Goal: Task Accomplishment & Management: Use online tool/utility

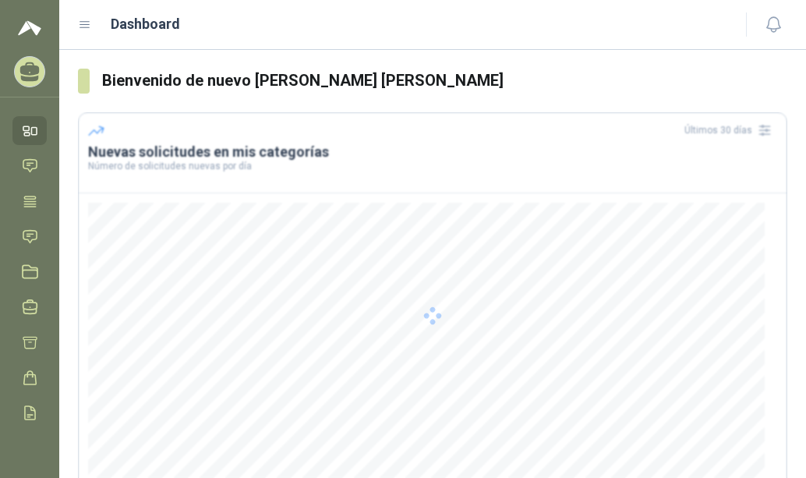
click at [395, 344] on div at bounding box center [433, 315] width 710 height 406
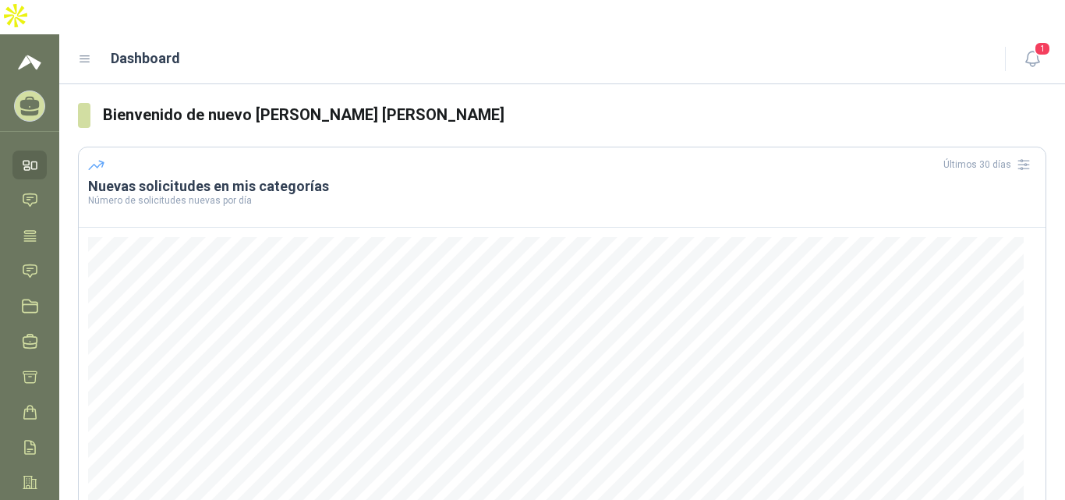
click at [30, 157] on icon at bounding box center [30, 165] width 16 height 16
click at [29, 228] on icon at bounding box center [30, 236] width 16 height 16
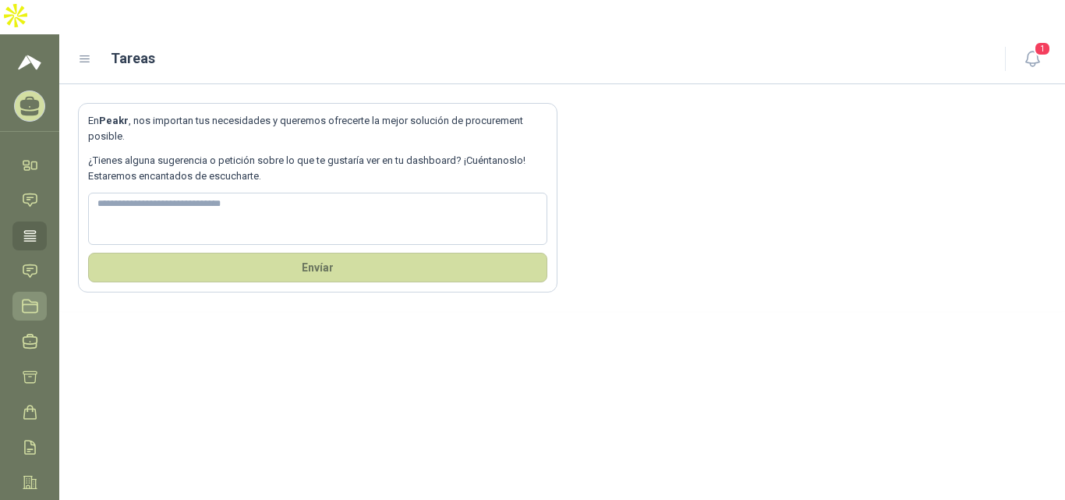
click at [30, 298] on icon at bounding box center [30, 306] width 16 height 16
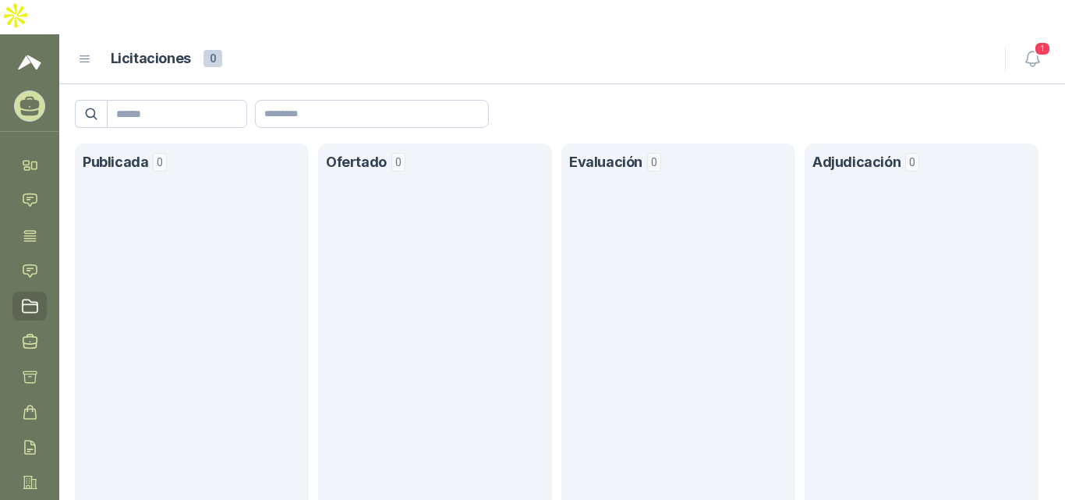
click at [86, 52] on icon at bounding box center [85, 59] width 14 height 14
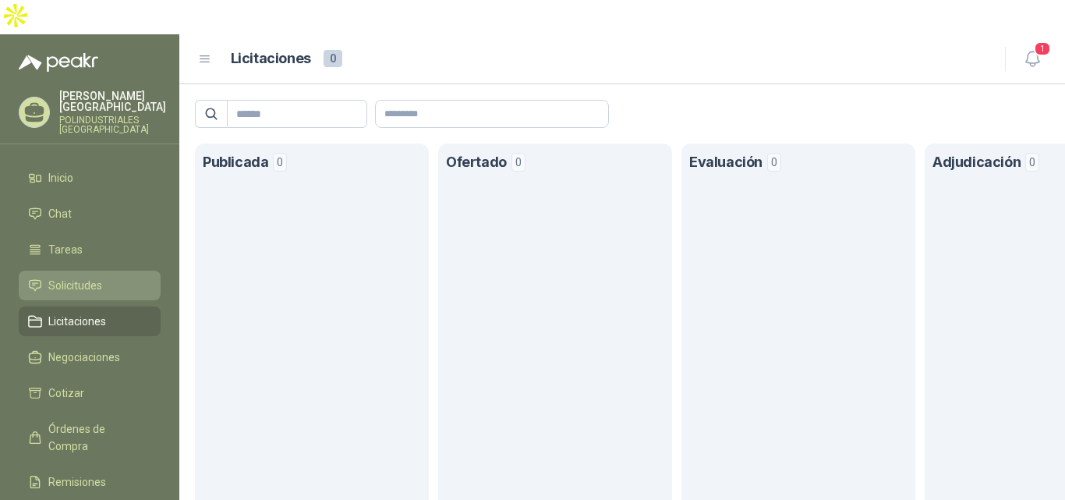
click at [72, 277] on span "Solicitudes" at bounding box center [75, 285] width 54 height 17
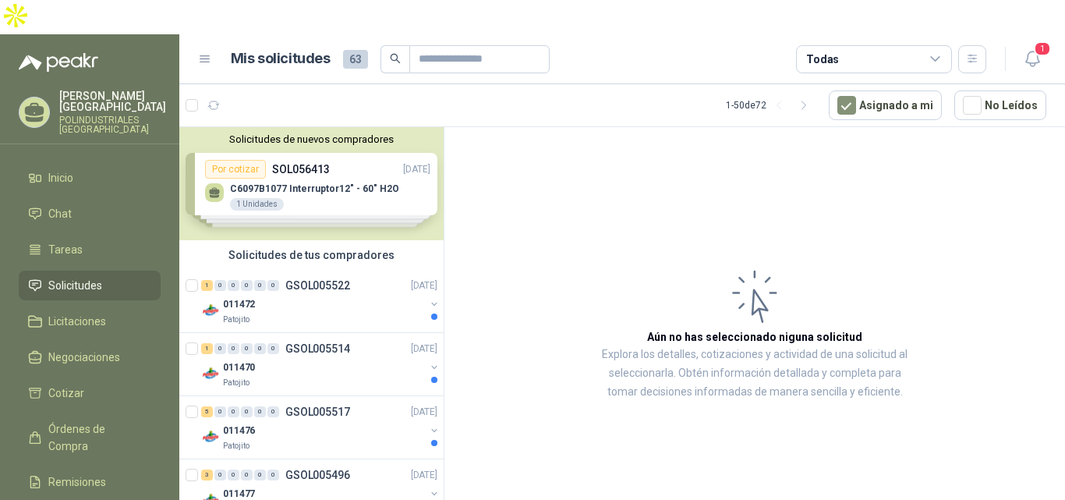
click at [348, 240] on div "Solicitudes de tus compradores" at bounding box center [311, 255] width 264 height 30
click at [327, 127] on div "Solicitudes de nuevos compradores Por cotizar SOL056413 [DATE] C6097B1077 Inter…" at bounding box center [311, 183] width 264 height 113
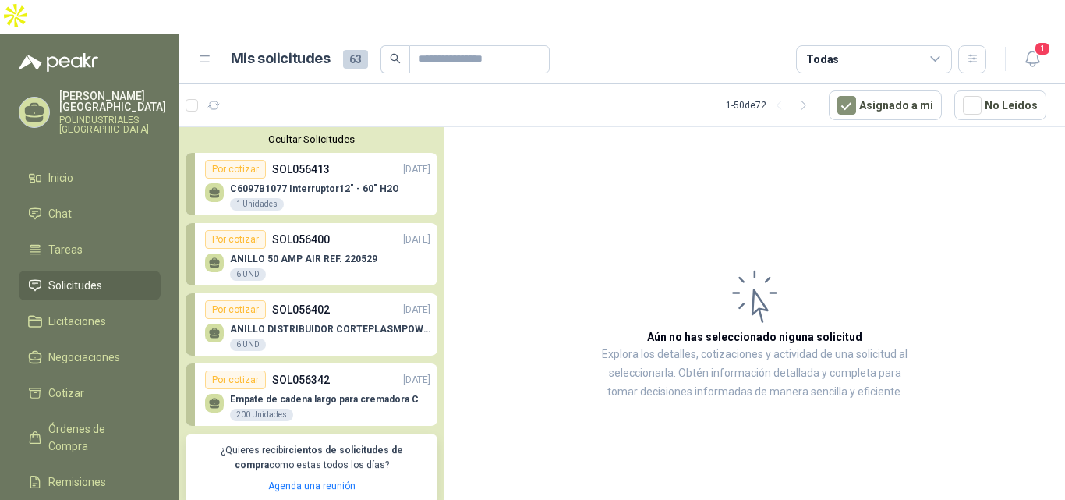
click at [323, 183] on p "C6097B1077 Interruptor12" - 60" H2O" at bounding box center [314, 188] width 169 height 11
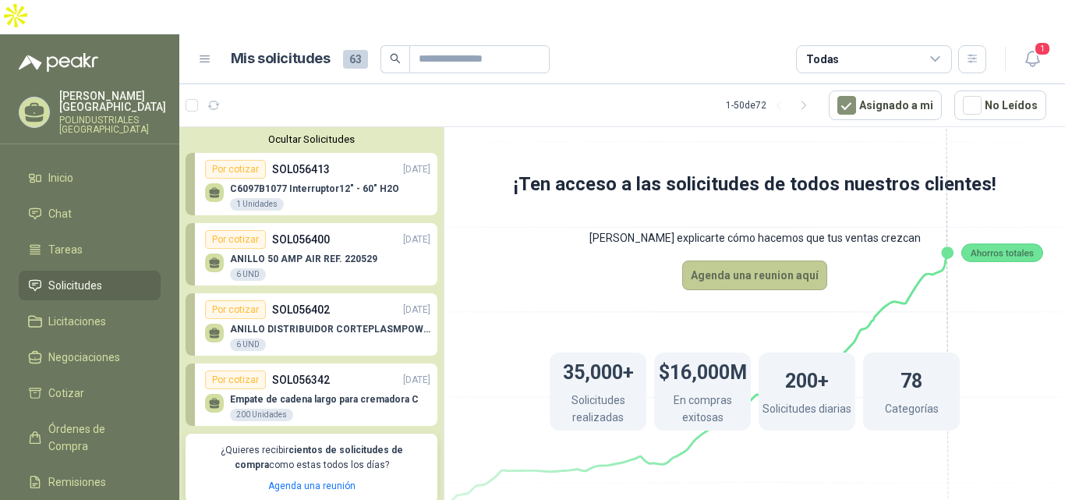
click at [763, 260] on button "Agenda una reunion aquí" at bounding box center [754, 275] width 145 height 30
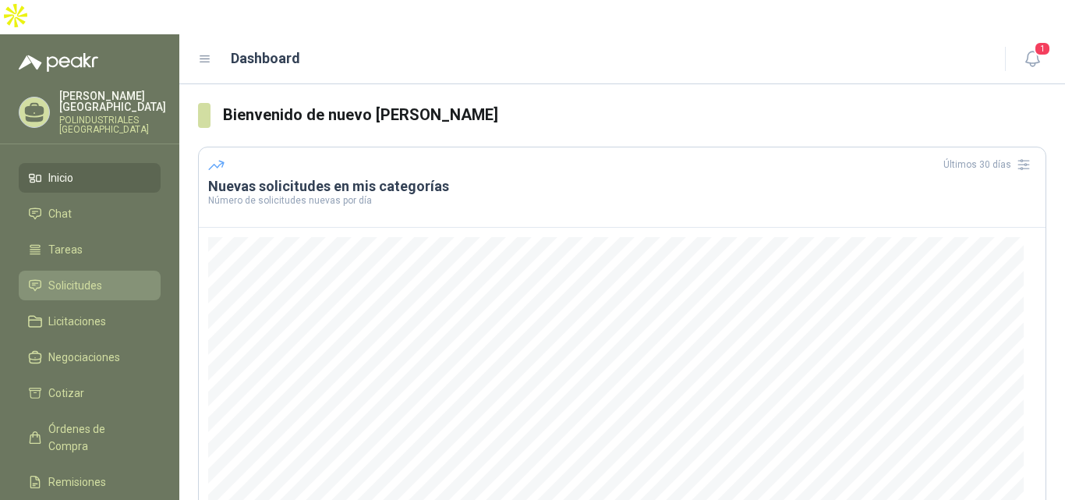
click at [74, 277] on span "Solicitudes" at bounding box center [75, 285] width 54 height 17
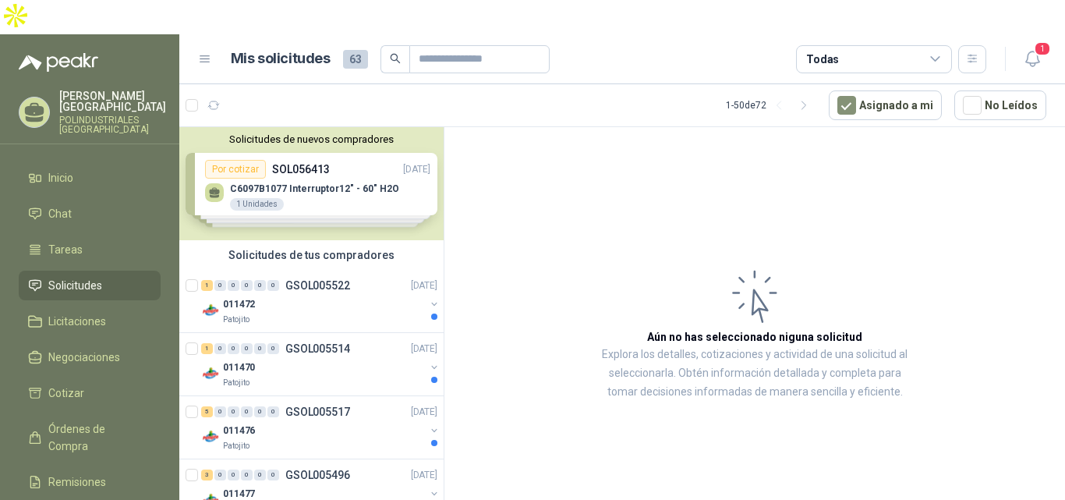
click at [334, 132] on div "Solicitudes de nuevos compradores Por cotizar SOL056413 [DATE] C6097B1077 Inter…" at bounding box center [311, 183] width 264 height 113
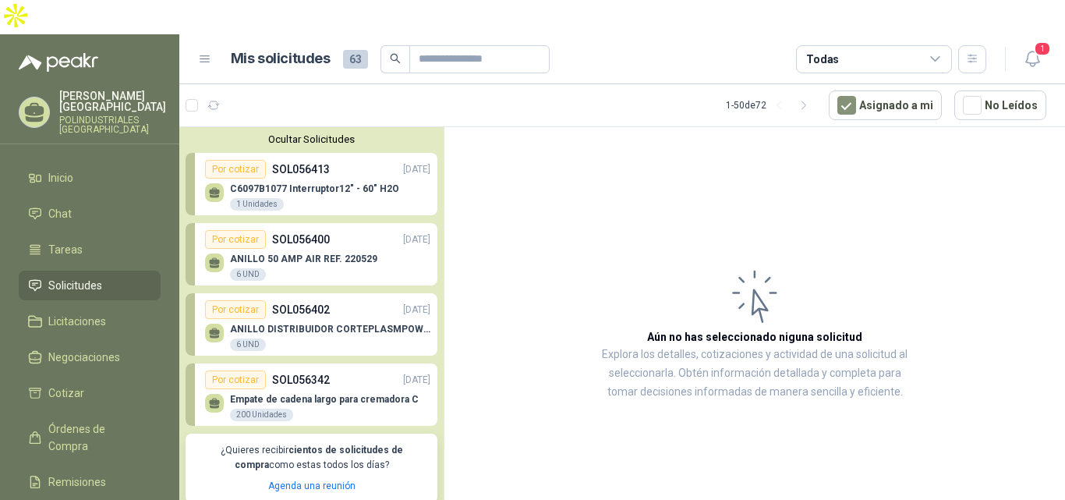
click at [352, 300] on div "Por cotizar SOL056402 17/09/25" at bounding box center [317, 309] width 225 height 19
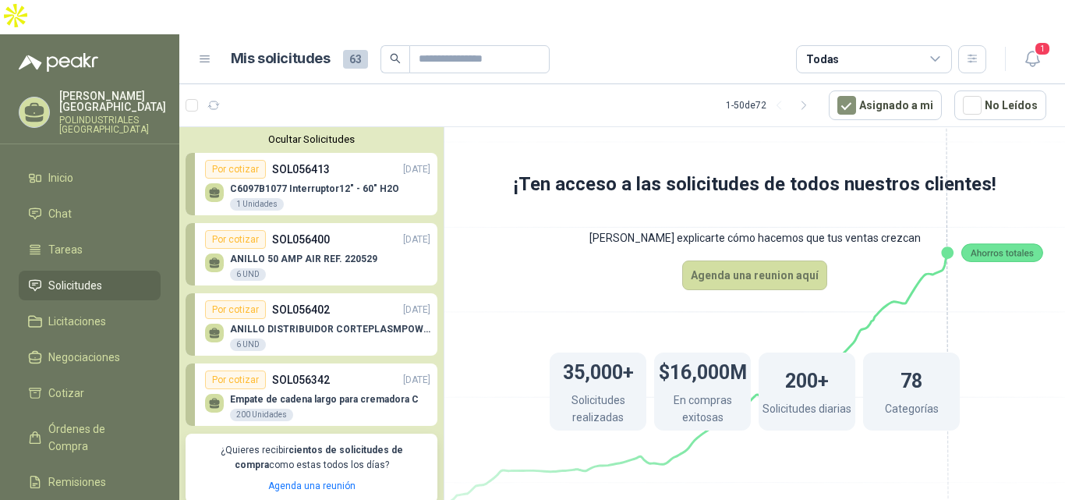
click at [810, 140] on icon at bounding box center [754, 300] width 873 height 737
click at [796, 260] on button "Agenda una reunion aquí" at bounding box center [754, 275] width 145 height 30
click at [676, 42] on header "Mis solicitudes 63 Todas 1" at bounding box center [622, 59] width 886 height 50
click at [666, 45] on article "Mis solicitudes 63 Todas" at bounding box center [609, 59] width 756 height 28
